Goal: Task Accomplishment & Management: Use online tool/utility

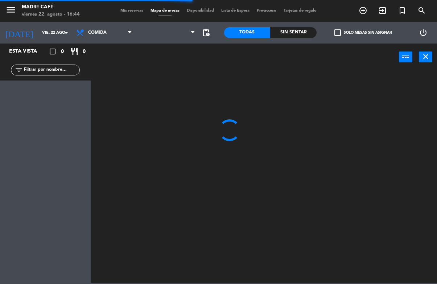
click at [368, 8] on icon "exit_to_app" at bounding box center [363, 10] width 9 height 9
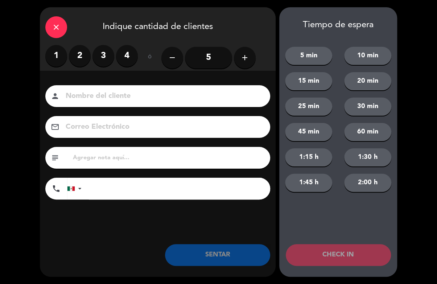
click at [49, 34] on div "close" at bounding box center [56, 27] width 22 height 22
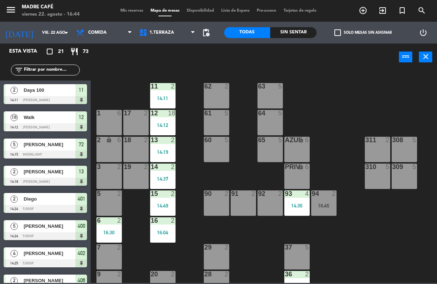
click at [221, 200] on div "90 2" at bounding box center [216, 203] width 25 height 25
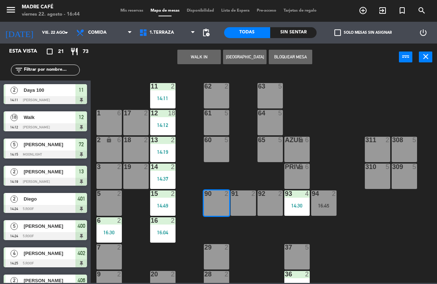
click at [188, 58] on button "WALK IN" at bounding box center [199, 57] width 44 height 15
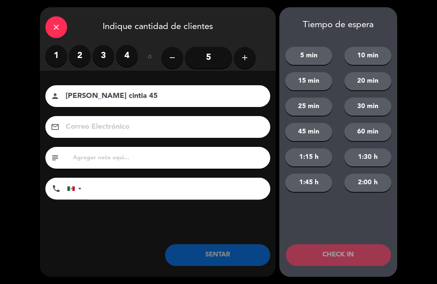
type input "[PERSON_NAME] cintia 45"
click at [410, 66] on div "close Indique cantidad de clientes 1 2 3 4 ó remove 5 add Nombre del cliente pe…" at bounding box center [218, 142] width 437 height 284
click at [84, 65] on label "2" at bounding box center [80, 56] width 22 height 22
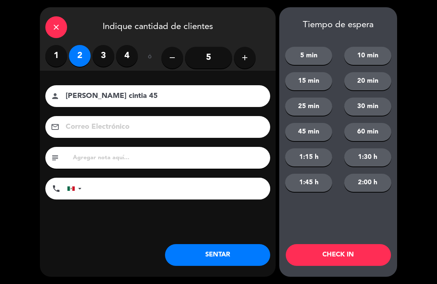
click at [351, 254] on button "CHECK IN" at bounding box center [338, 255] width 105 height 22
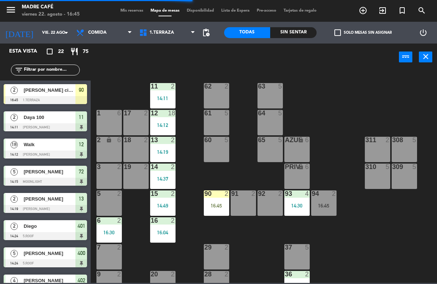
click at [217, 205] on div "16:45" at bounding box center [216, 205] width 25 height 5
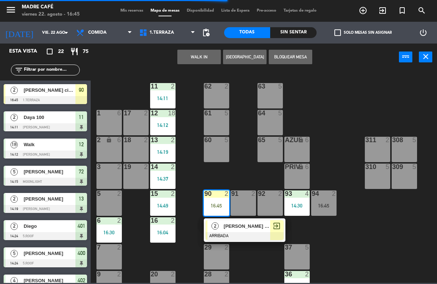
click at [270, 228] on div "exit_to_app" at bounding box center [276, 226] width 13 height 12
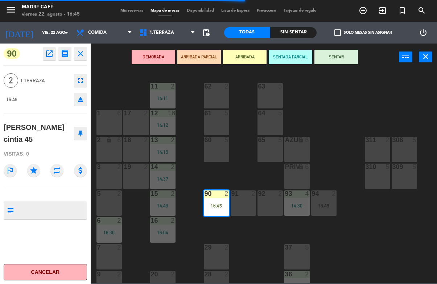
click at [342, 60] on button "SENTAR" at bounding box center [337, 57] width 44 height 15
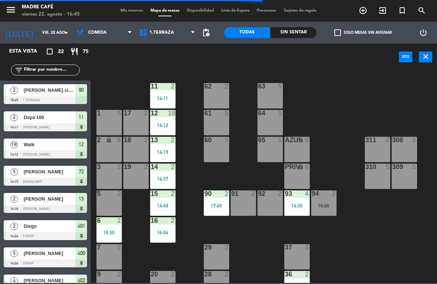
click at [368, 104] on div "11 2 14:11 63 5 62 2 12 18 14:12 1 6 61 5 64 5 17 2 13 2 14:19 2 lock 6 60 5 65…" at bounding box center [266, 176] width 342 height 213
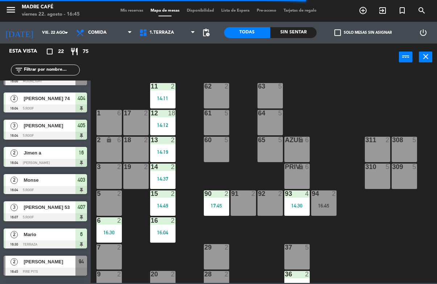
scroll to position [412, 0]
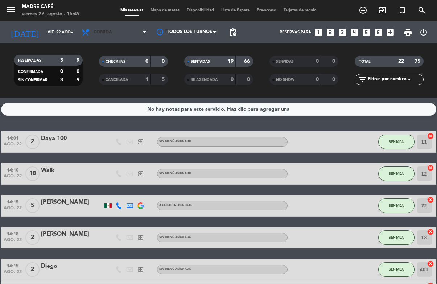
click at [126, 32] on span "Comida" at bounding box center [114, 33] width 73 height 16
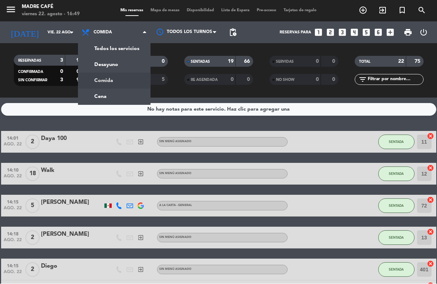
click at [110, 111] on div "No hay notas para este servicio. Haz clic para agregar una" at bounding box center [219, 109] width 436 height 13
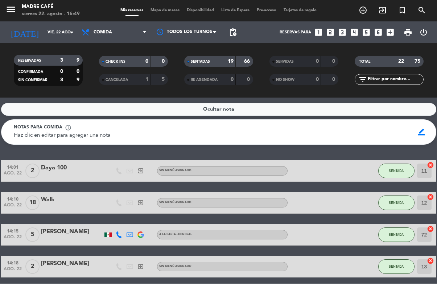
click at [151, 37] on div at bounding box center [187, 32] width 73 height 16
click at [144, 31] on icon at bounding box center [144, 33] width 3 height 6
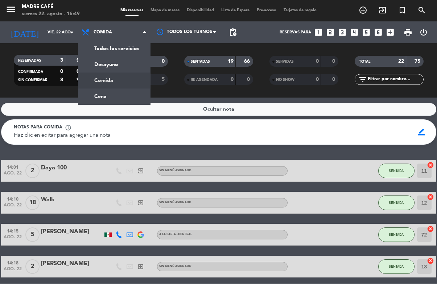
click at [166, 9] on span "Mapa de mesas" at bounding box center [165, 11] width 36 height 4
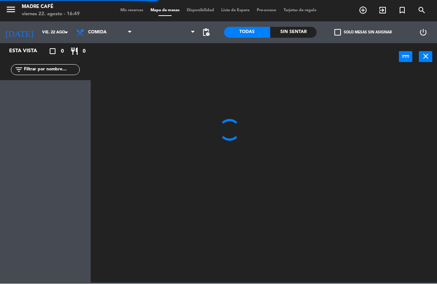
click at [41, 67] on input "text" at bounding box center [51, 70] width 56 height 8
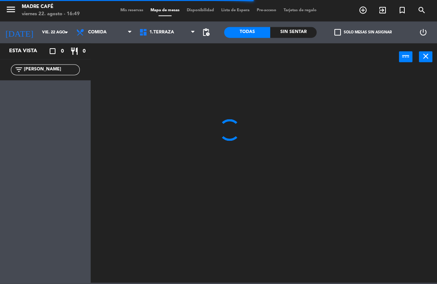
click at [288, 89] on div at bounding box center [266, 176] width 342 height 213
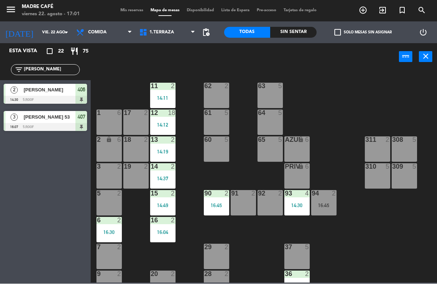
click at [51, 73] on input "[PERSON_NAME]" at bounding box center [51, 70] width 56 height 8
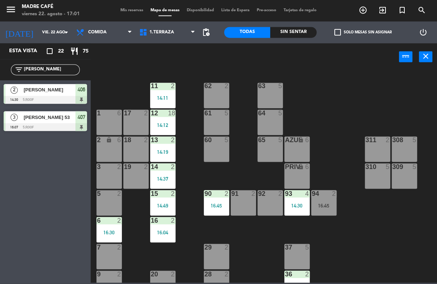
type input "J"
type input "Sa"
click at [367, 101] on div "11 2 14:11 63 5 62 2 12 18 14:12 1 6 61 5 64 5 17 2 13 2 14:19 2 lock 6 60 5 65…" at bounding box center [266, 176] width 342 height 213
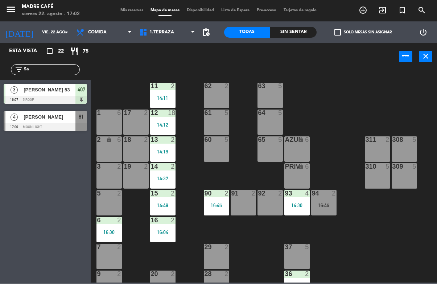
click at [52, 112] on div "[PERSON_NAME]" at bounding box center [49, 117] width 53 height 12
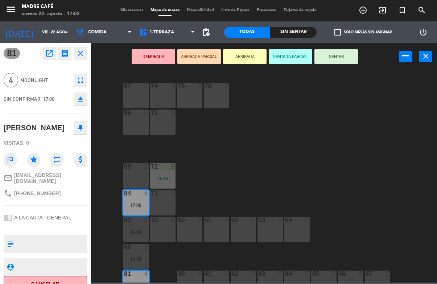
click at [249, 56] on button "ARRIBADA" at bounding box center [245, 57] width 44 height 15
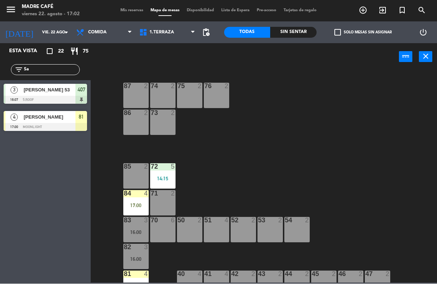
click at [281, 94] on div "87 2 74 2 75 2 76 2 86 2 73 2 72 5 14:15 85 2 71 2 84 4 17:00 70 6 83 3 16:00 5…" at bounding box center [266, 176] width 342 height 213
click at [156, 26] on span "1.Terraza" at bounding box center [167, 33] width 63 height 16
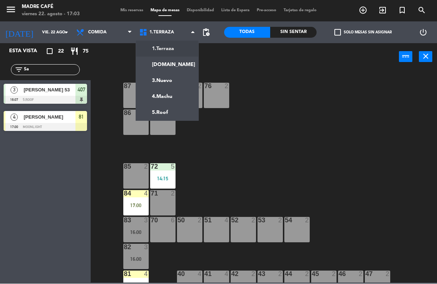
click at [171, 66] on ng-component "menu Madre Café viernes 22. agosto - 17:03 Mis reservas Mapa de mesas Disponibi…" at bounding box center [218, 141] width 437 height 283
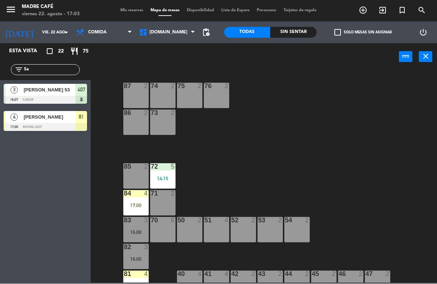
click at [181, 30] on span "[DOMAIN_NAME]" at bounding box center [167, 33] width 63 height 16
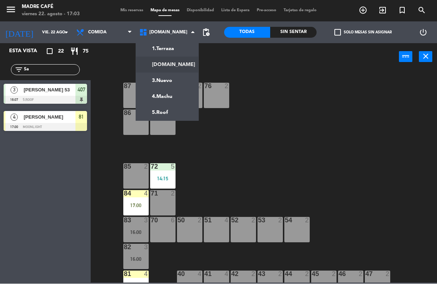
click at [179, 49] on ng-component "menu Madre Café viernes 22. agosto - 17:03 Mis reservas Mapa de mesas Disponibi…" at bounding box center [218, 141] width 437 height 283
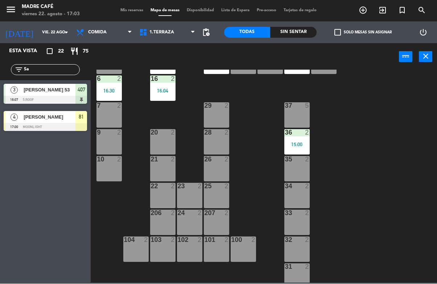
scroll to position [143, 0]
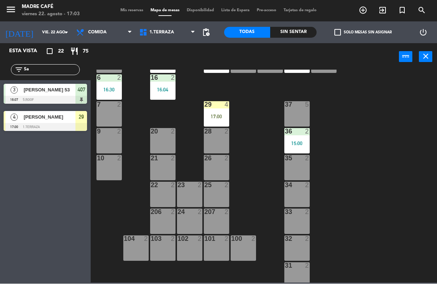
click at [222, 109] on div "29 4 17:00" at bounding box center [216, 114] width 25 height 25
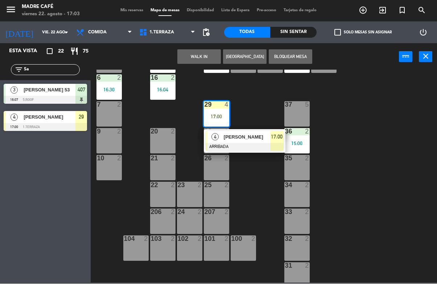
click at [242, 138] on span "[PERSON_NAME]" at bounding box center [247, 138] width 46 height 8
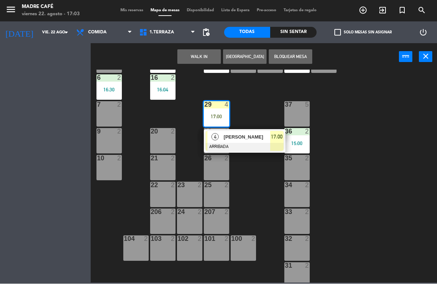
scroll to position [0, 0]
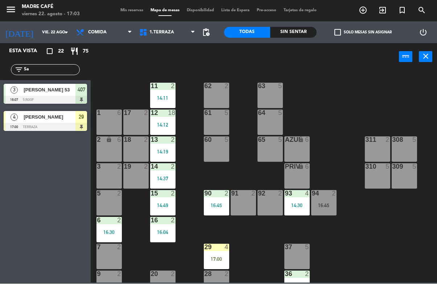
click at [219, 259] on div "17:00" at bounding box center [216, 259] width 25 height 5
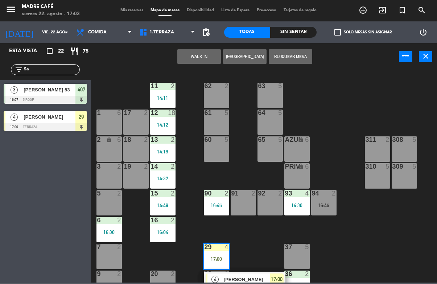
click at [387, 9] on span "exit_to_app" at bounding box center [383, 10] width 20 height 12
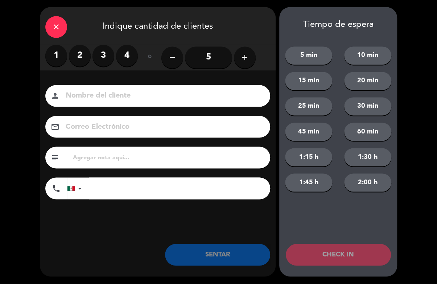
click at [98, 52] on label "3" at bounding box center [104, 56] width 22 height 22
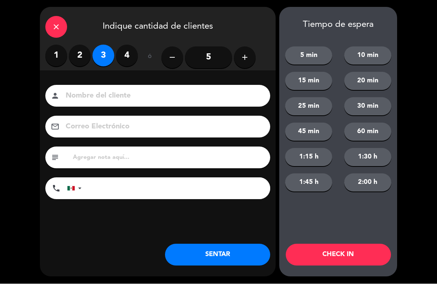
click at [126, 52] on label "4" at bounding box center [127, 56] width 22 height 22
click at [156, 90] on input at bounding box center [163, 96] width 196 height 13
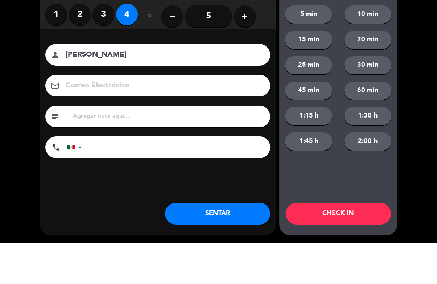
click at [418, 75] on div "close Indique cantidad de clientes 1 2 3 4 ó remove 5 add Nombre del cliente pe…" at bounding box center [218, 142] width 437 height 284
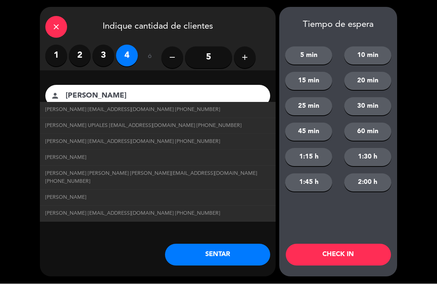
click at [139, 90] on input "[PERSON_NAME]" at bounding box center [163, 96] width 196 height 13
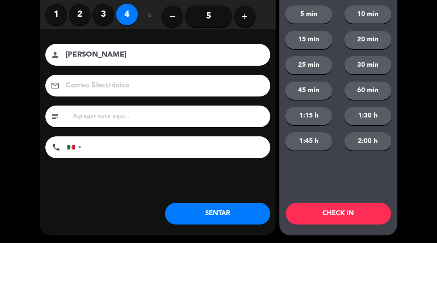
click at [158, 90] on input "[PERSON_NAME]" at bounding box center [163, 96] width 196 height 13
type input "[PERSON_NAME] 43"
click at [428, 59] on div "close Indique cantidad de clientes 1 2 3 4 ó remove 5 add Nombre del cliente pe…" at bounding box center [218, 142] width 437 height 284
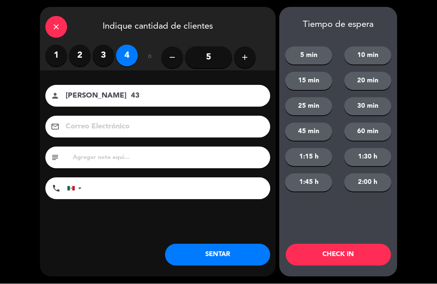
click at [349, 245] on button "CHECK IN" at bounding box center [338, 255] width 105 height 22
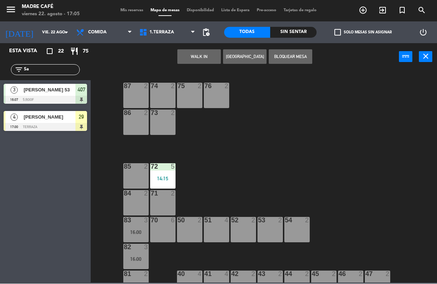
click at [56, 118] on span "[PERSON_NAME]" at bounding box center [50, 118] width 52 height 8
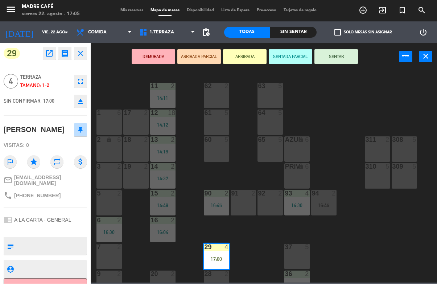
click at [334, 56] on button "SENTAR" at bounding box center [337, 57] width 44 height 15
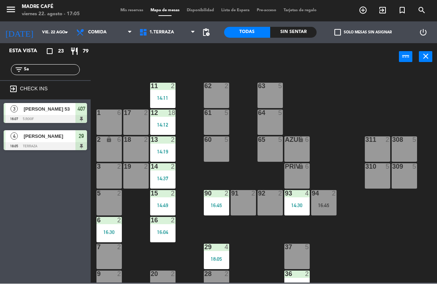
click at [369, 93] on div "11 2 14:11 63 5 62 2 12 18 14:12 1 6 61 5 64 5 17 2 13 2 14:19 2 lock 6 60 5 65…" at bounding box center [266, 176] width 342 height 213
click at [48, 81] on div "exit_to_app CHECK INS" at bounding box center [45, 90] width 91 height 19
click at [58, 66] on input "Sa" at bounding box center [51, 70] width 56 height 8
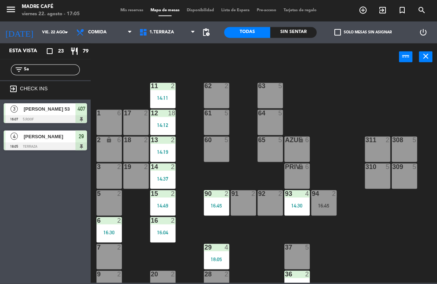
type input "S"
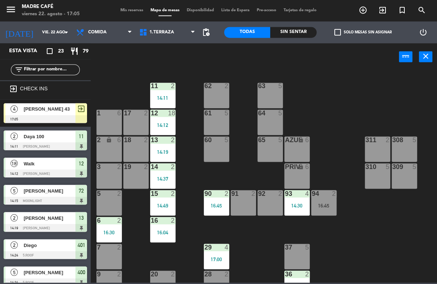
click at [403, 81] on div "11 2 14:11 63 5 62 2 12 18 14:12 1 6 61 5 64 5 17 2 13 2 14:19 2 lock 6 60 5 65…" at bounding box center [266, 176] width 342 height 213
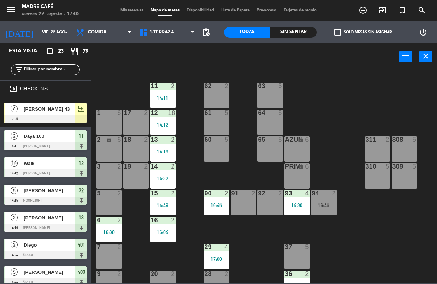
click at [174, 22] on div "1.Terraza [DOMAIN_NAME] 3.Nuevo 4.Machu 5.Roof 1.Terraza 1.Terraza [DOMAIN_NAME…" at bounding box center [167, 33] width 63 height 22
click at [167, 28] on span "1.Terraza" at bounding box center [167, 33] width 63 height 16
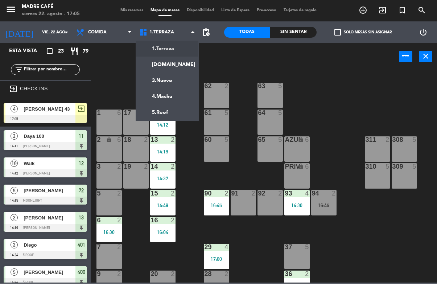
click at [172, 112] on ng-component "menu Madre Café viernes 22. agosto - 17:05 Mis reservas Mapa de mesas Disponibi…" at bounding box center [218, 141] width 437 height 283
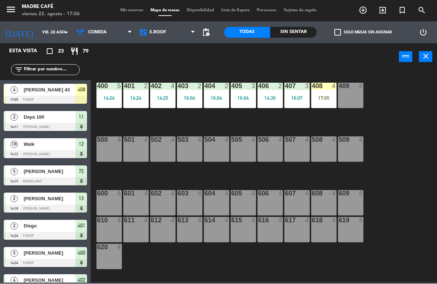
click at [324, 98] on div "17:05" at bounding box center [323, 98] width 25 height 5
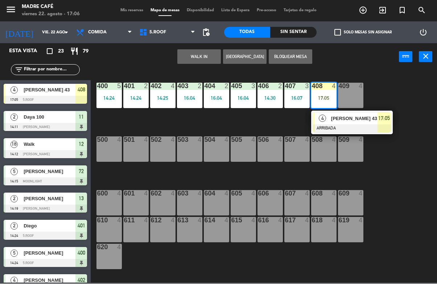
click at [354, 121] on span "[PERSON_NAME] 43" at bounding box center [354, 119] width 46 height 8
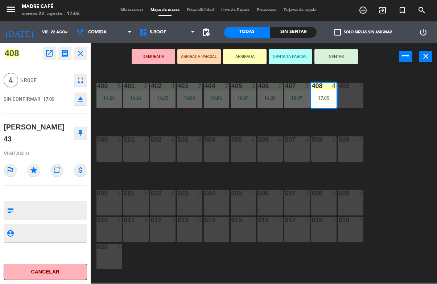
click at [344, 52] on button "SENTAR" at bounding box center [337, 57] width 44 height 15
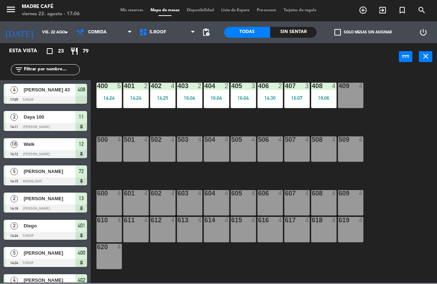
click at [396, 88] on div "400 5 14:24 401 2 14:24 402 4 14:25 403 2 16:04 404 2 16:04 405 3 16:04 406 2 1…" at bounding box center [266, 176] width 342 height 213
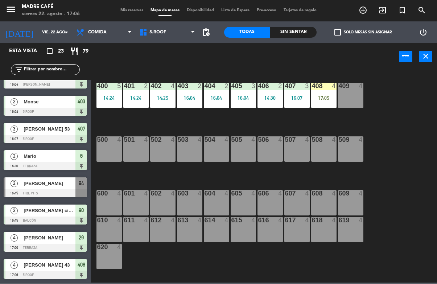
scroll to position [424, 0]
